Goal: Information Seeking & Learning: Learn about a topic

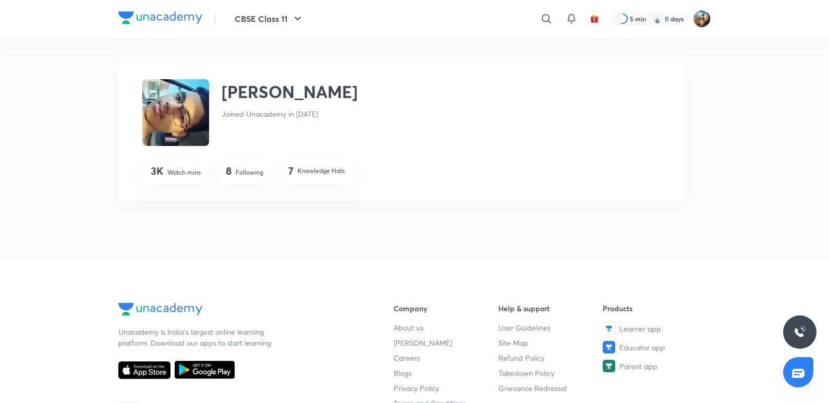
click at [150, 25] on div at bounding box center [160, 18] width 84 height 15
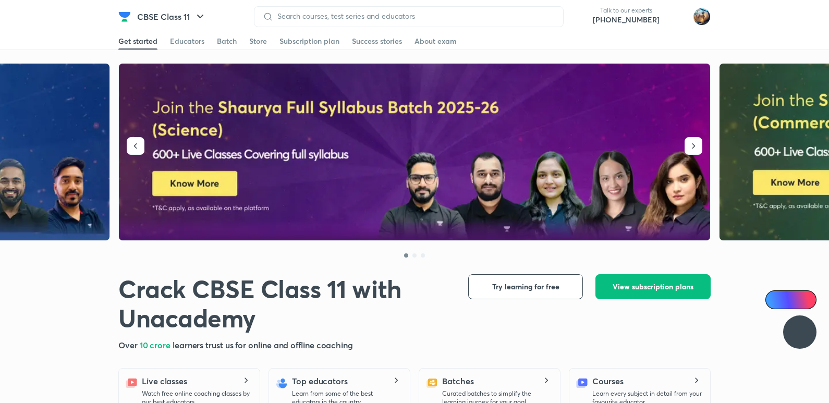
click at [186, 22] on button "CBSE Class 11" at bounding box center [172, 16] width 82 height 21
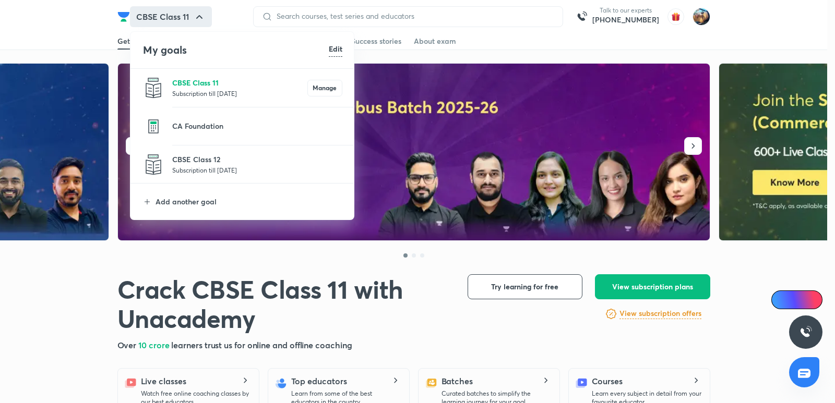
click at [211, 87] on p "CBSE Class 11" at bounding box center [239, 82] width 135 height 11
click at [43, 29] on div "My goals Edit CBSE Class 11 Subscription till 16 Jun 2027 Manage CA Foundation …" at bounding box center [417, 201] width 835 height 403
click at [128, 21] on div "My goals Edit CBSE Class 11 Subscription till 16 Jun 2027 Manage CA Foundation …" at bounding box center [417, 201] width 835 height 403
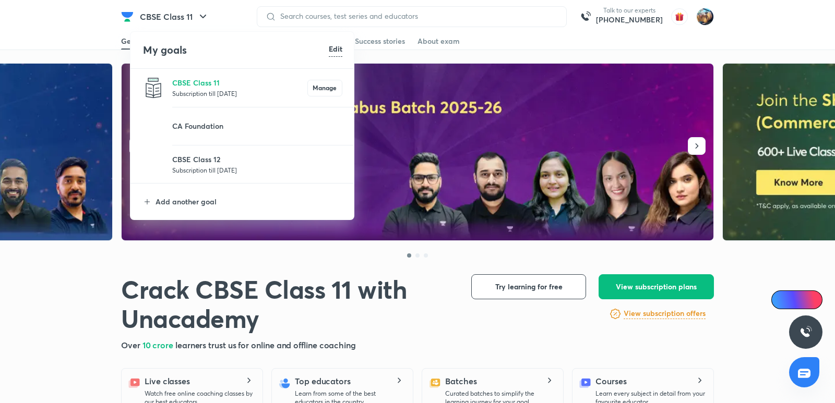
click at [128, 21] on div "My goals Edit CBSE Class 11 Subscription till 16 Jun 2027 Manage CA Foundation …" at bounding box center [417, 201] width 835 height 403
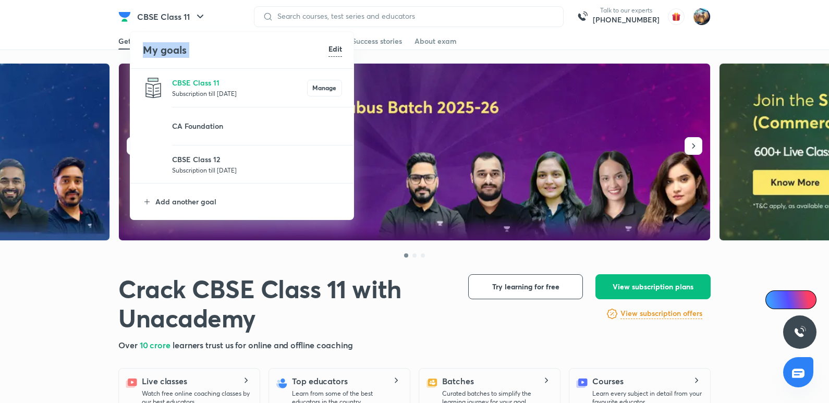
click at [121, 22] on img at bounding box center [124, 16] width 13 height 13
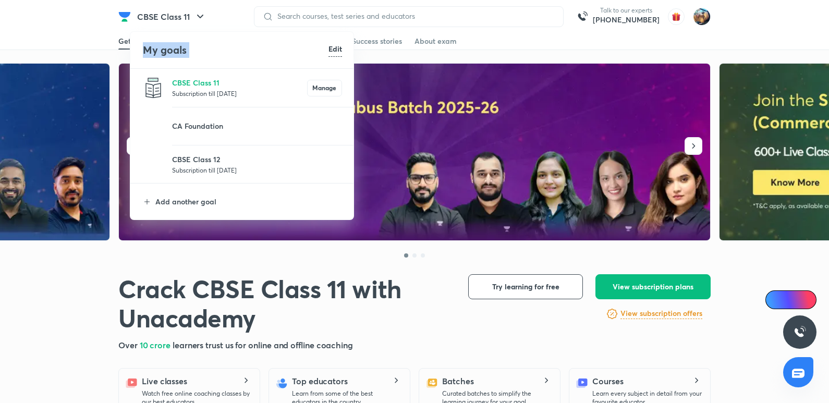
click at [121, 22] on img at bounding box center [124, 16] width 13 height 13
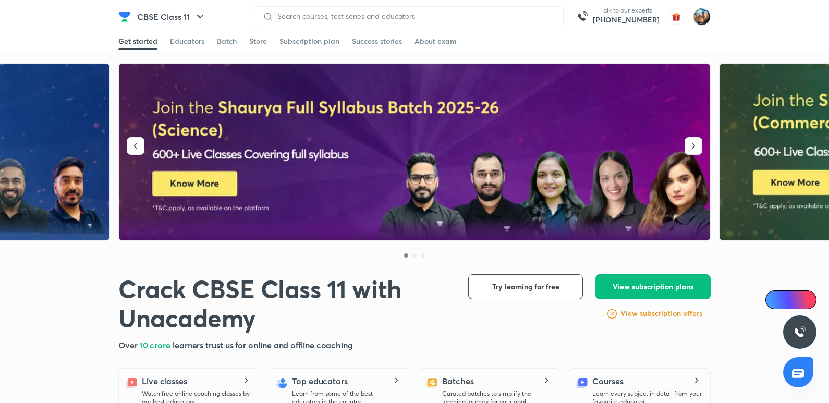
click at [121, 22] on img at bounding box center [124, 16] width 13 height 13
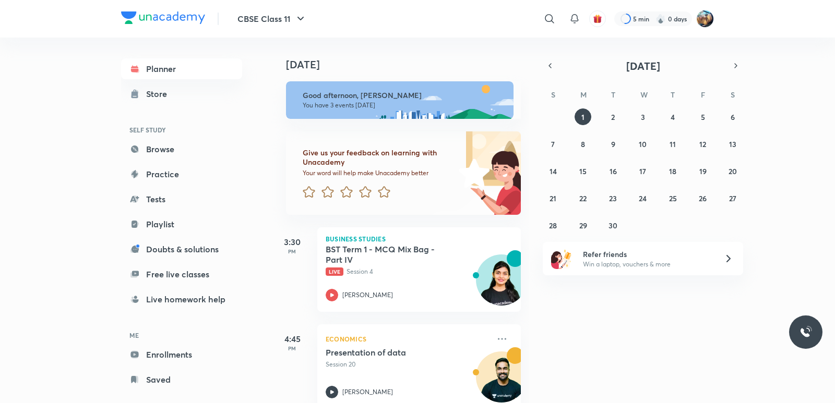
click at [335, 299] on icon at bounding box center [332, 295] width 13 height 13
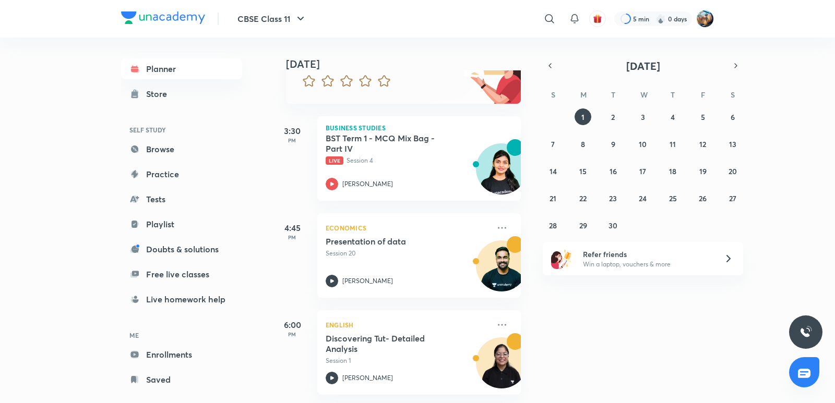
scroll to position [16, 0]
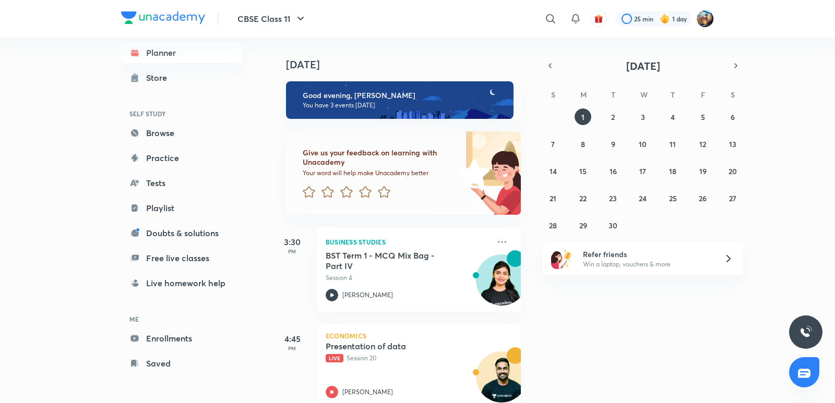
scroll to position [119, 0]
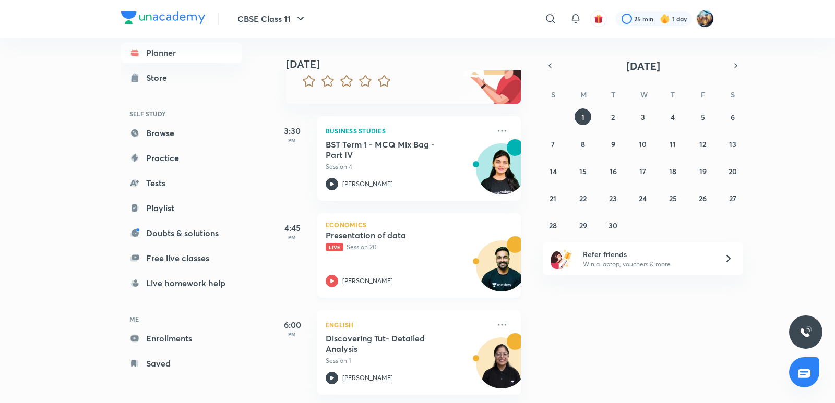
click at [328, 275] on icon at bounding box center [332, 281] width 13 height 13
click at [336, 275] on icon at bounding box center [332, 281] width 13 height 13
